Goal: Find specific page/section: Find specific page/section

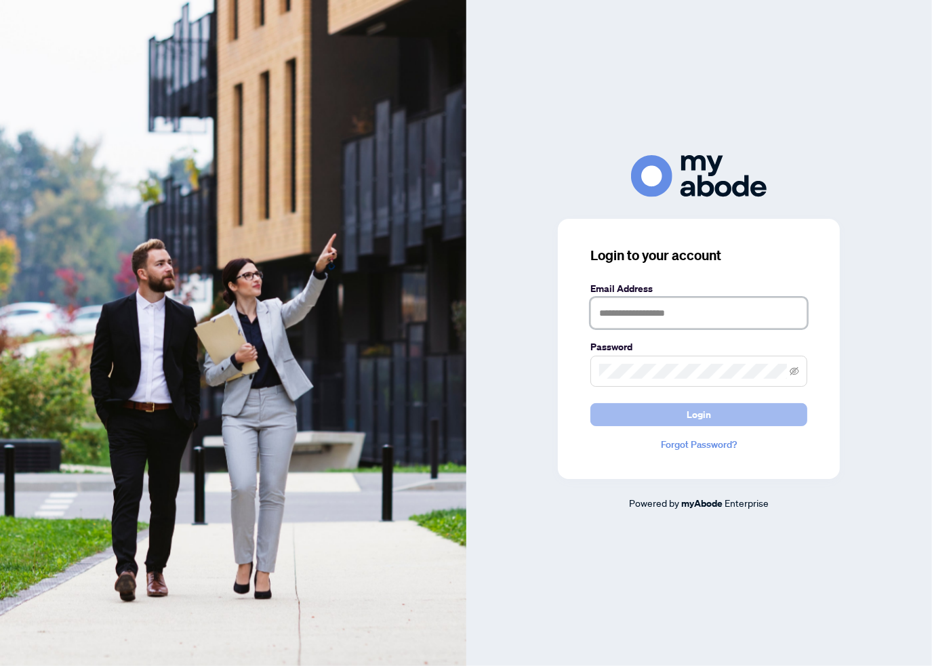
type input "**********"
click at [708, 412] on span "Login" at bounding box center [699, 415] width 24 height 22
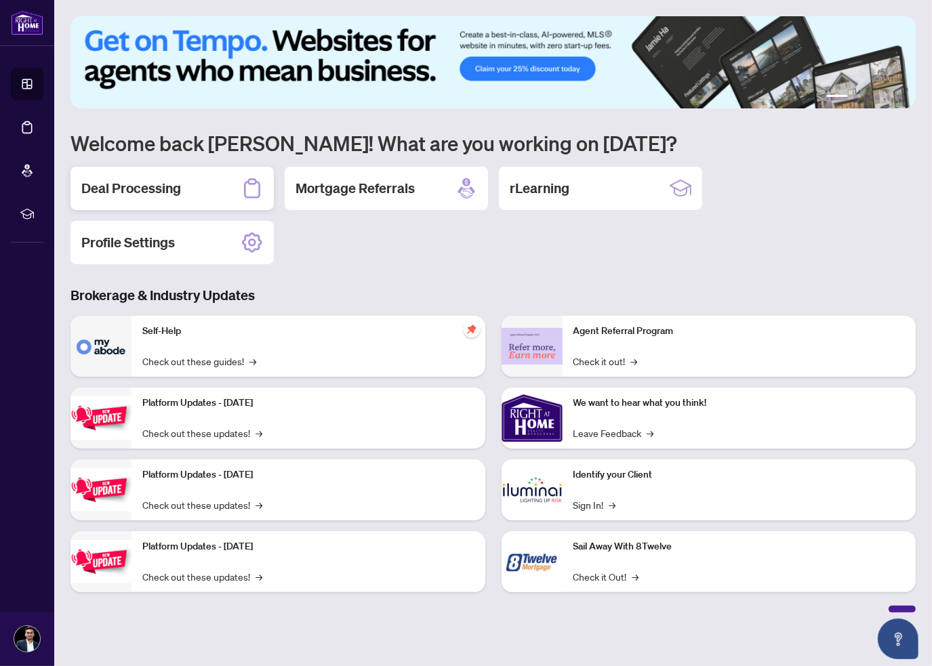
click at [187, 188] on div "Deal Processing" at bounding box center [172, 188] width 203 height 43
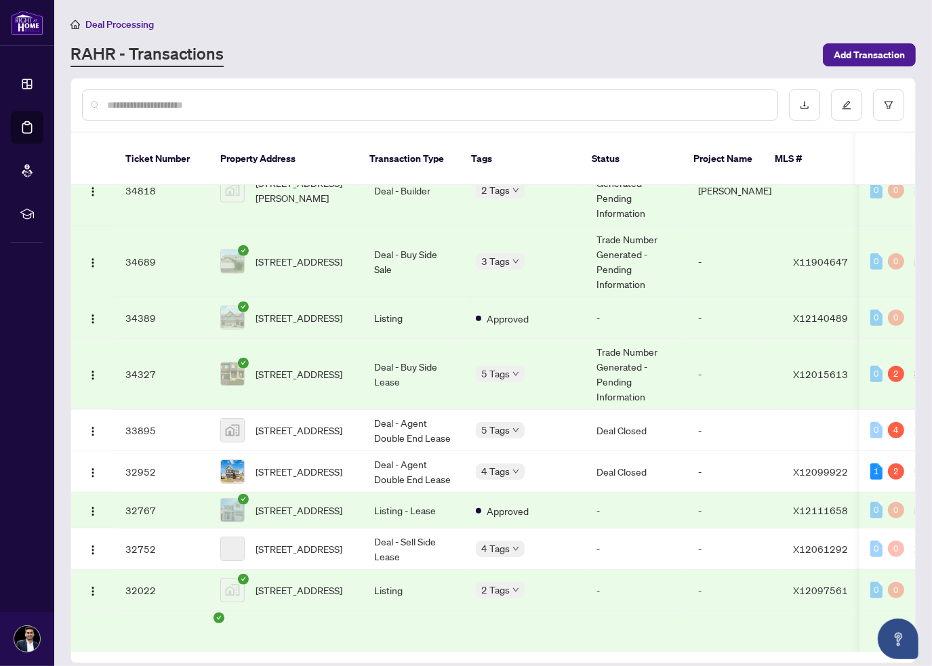
scroll to position [1277, 0]
